Goal: Navigation & Orientation: Find specific page/section

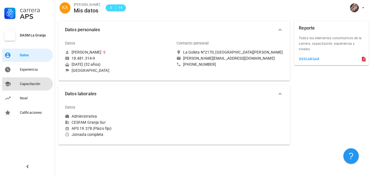
click at [39, 81] on div "Capacitación" at bounding box center [35, 83] width 31 height 9
